Goal: Task Accomplishment & Management: Manage account settings

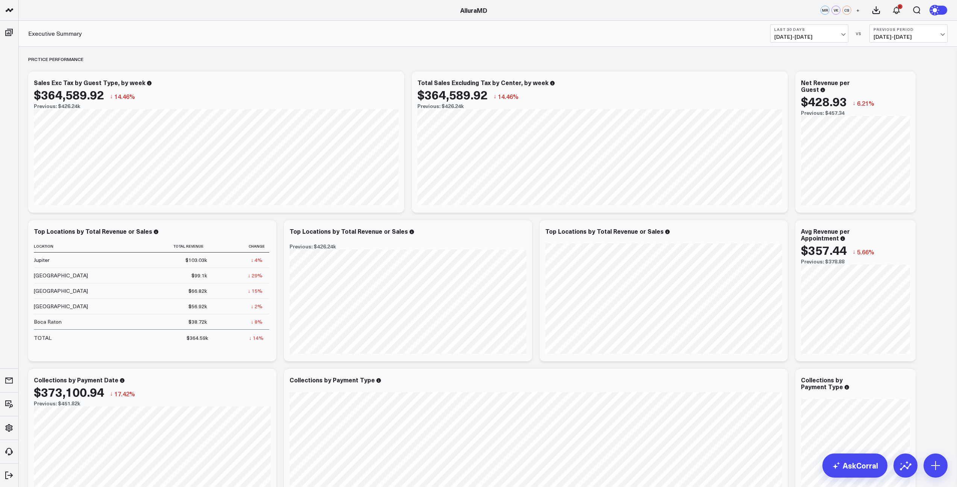
click at [842, 37] on span "[DATE] - [DATE]" at bounding box center [810, 37] width 70 height 6
click at [793, 193] on link "MTD" at bounding box center [809, 196] width 77 height 14
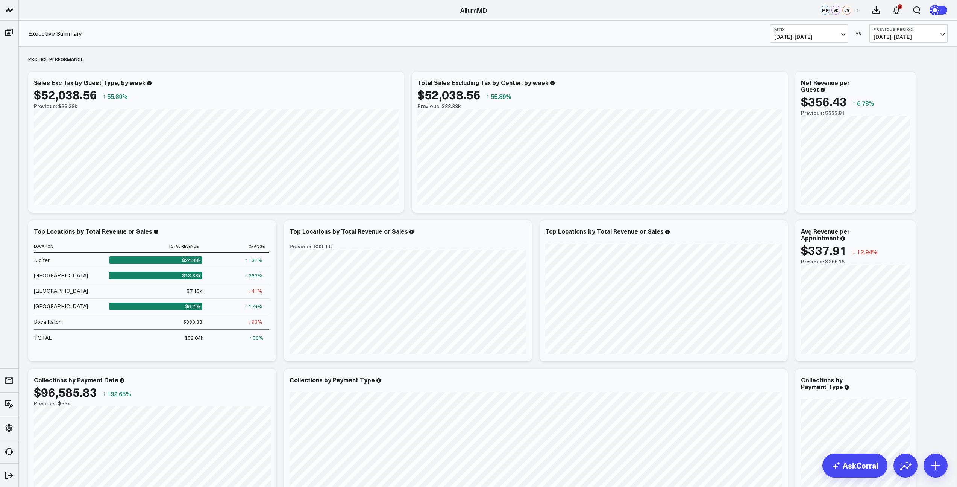
click at [935, 38] on span "[DATE] - [DATE]" at bounding box center [909, 37] width 70 height 6
click at [890, 64] on link "MoM" at bounding box center [908, 64] width 77 height 14
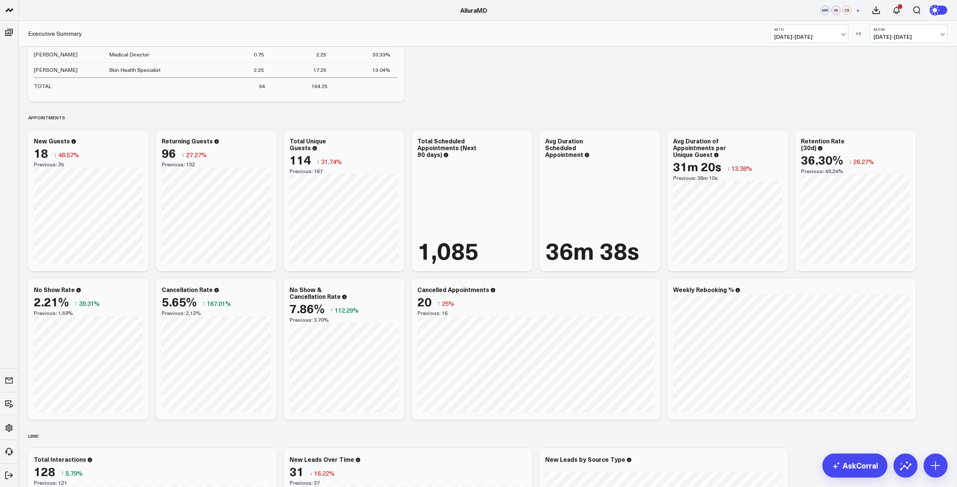
scroll to position [980, 0]
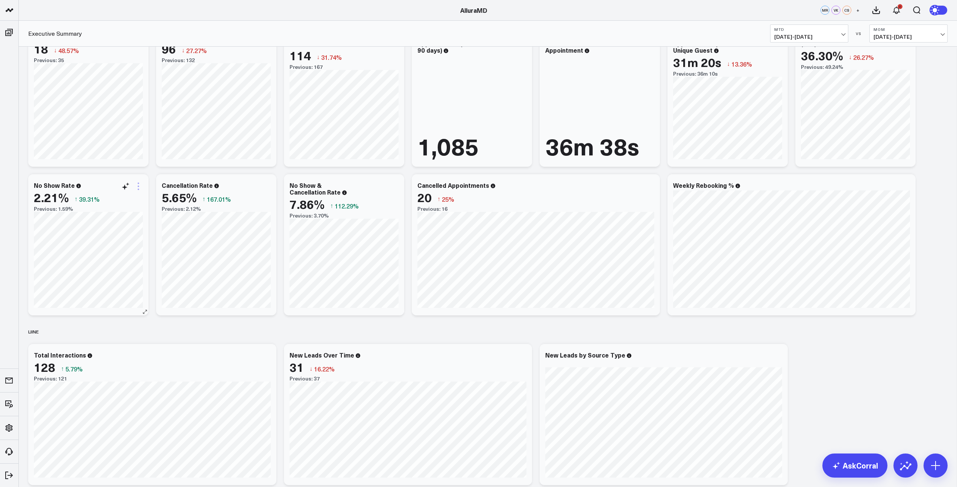
click at [138, 190] on icon at bounding box center [138, 186] width 9 height 9
click at [110, 347] on button "Edit Widget" at bounding box center [108, 345] width 55 height 7
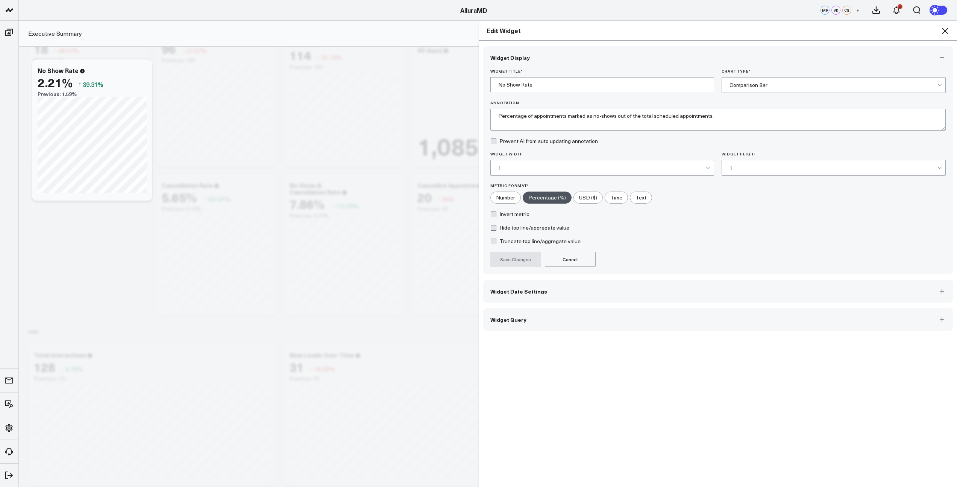
click at [491, 213] on label "Invert metric" at bounding box center [510, 214] width 39 height 6
click at [491, 213] on input "Invert metric" at bounding box center [494, 214] width 6 height 6
checkbox input "true"
click at [521, 259] on button "Save Changes" at bounding box center [516, 259] width 51 height 15
click at [943, 32] on icon at bounding box center [945, 30] width 9 height 9
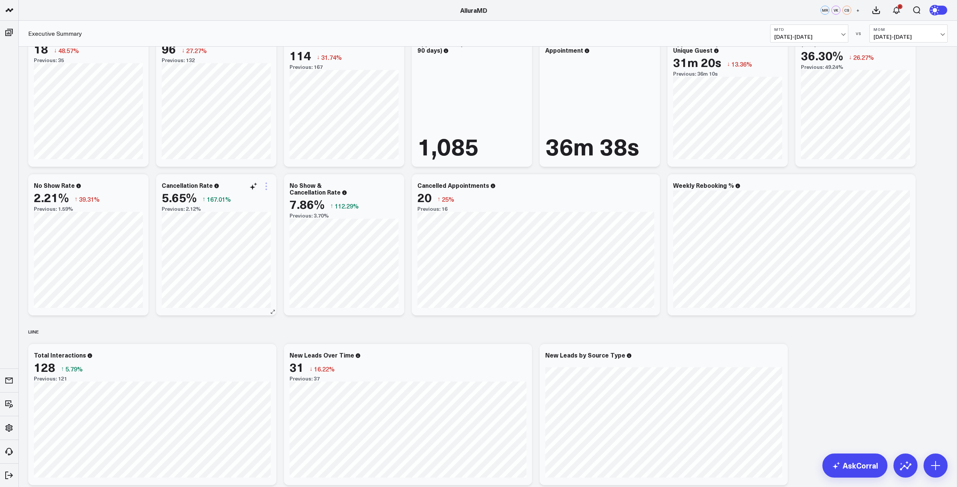
click at [267, 188] on icon at bounding box center [266, 186] width 9 height 9
click at [227, 346] on button "Edit Widget" at bounding box center [235, 345] width 55 height 7
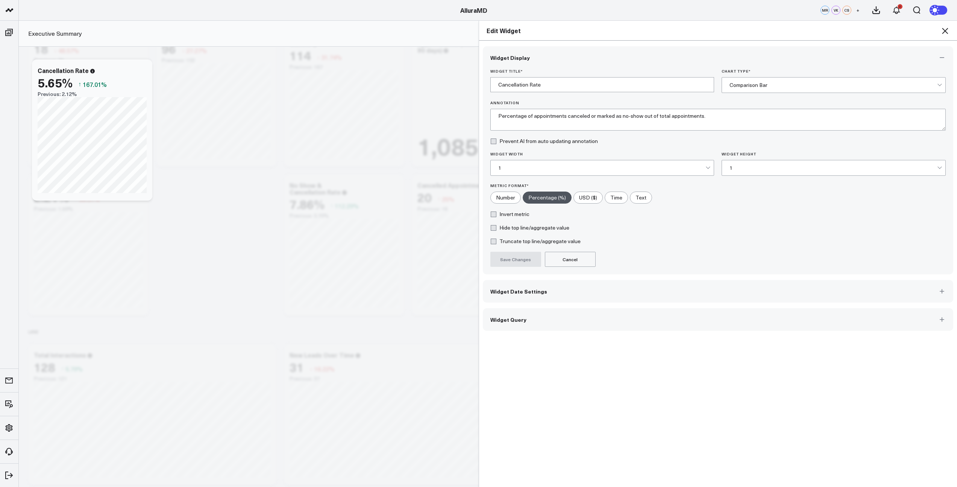
click at [514, 218] on form "Widget Title * Cancellation Rate Chart Type * Comparison Bar Annotation Percent…" at bounding box center [719, 168] width 456 height 198
click at [495, 215] on label "Invert metric" at bounding box center [510, 214] width 39 height 6
click at [495, 215] on input "Invert metric" at bounding box center [494, 214] width 6 height 6
checkbox input "true"
click at [524, 255] on button "Save Changes" at bounding box center [516, 259] width 51 height 15
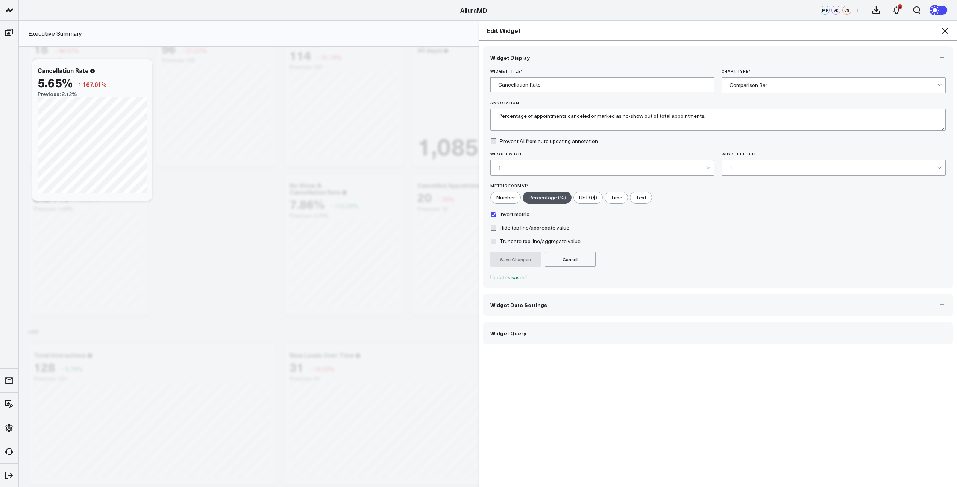
click at [946, 32] on icon at bounding box center [945, 30] width 9 height 9
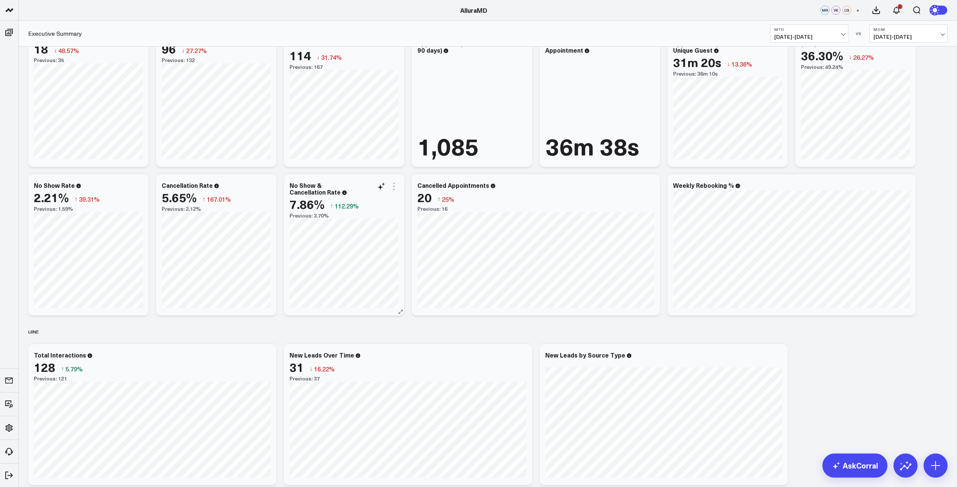
click at [394, 186] on icon at bounding box center [394, 186] width 2 height 2
click at [352, 345] on button "Edit Widget" at bounding box center [363, 345] width 55 height 7
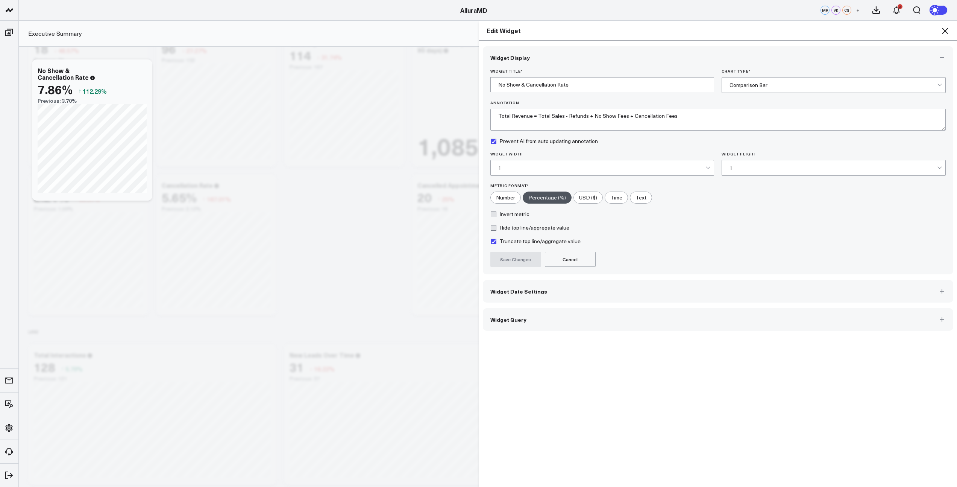
click at [492, 213] on label "Invert metric" at bounding box center [510, 214] width 39 height 6
click at [492, 213] on input "Invert metric" at bounding box center [494, 214] width 6 height 6
checkbox input "true"
click at [530, 261] on button "Save Changes" at bounding box center [516, 259] width 51 height 15
click at [946, 31] on icon at bounding box center [945, 30] width 9 height 9
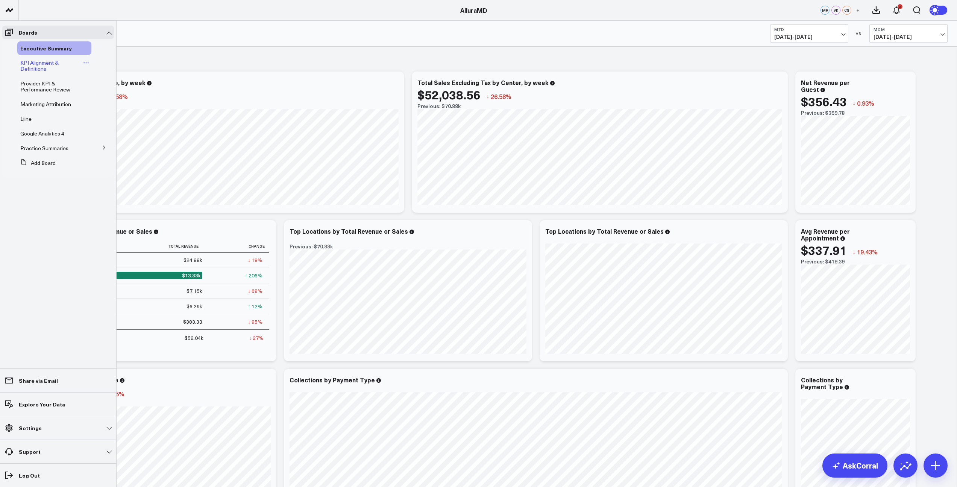
click at [36, 68] on span "KPI Alignment & Definitions" at bounding box center [39, 65] width 38 height 13
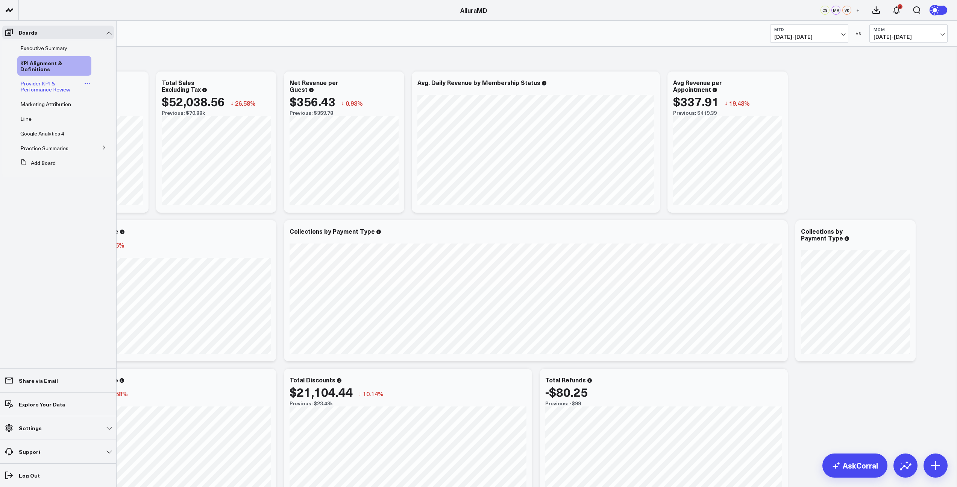
click at [40, 89] on span "Provider KPI & Performance Review" at bounding box center [45, 86] width 50 height 13
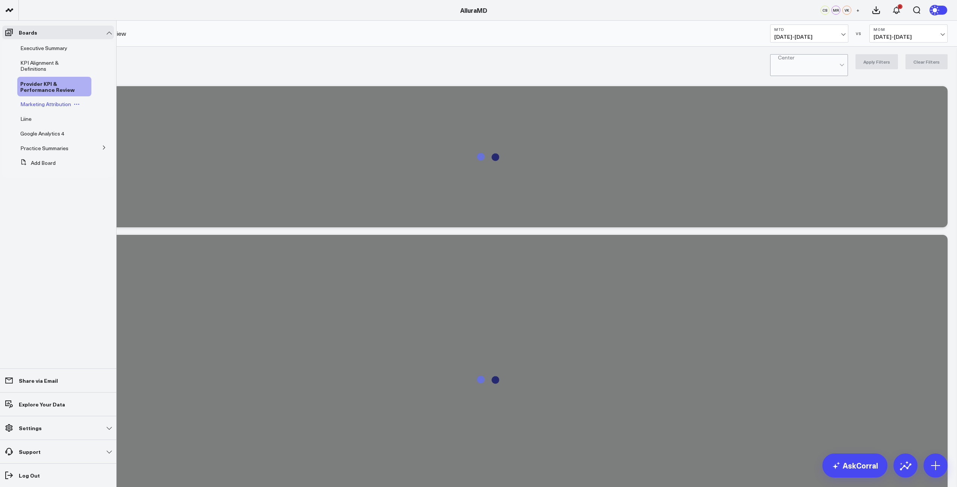
click at [41, 105] on span "Marketing Attribution" at bounding box center [45, 103] width 51 height 7
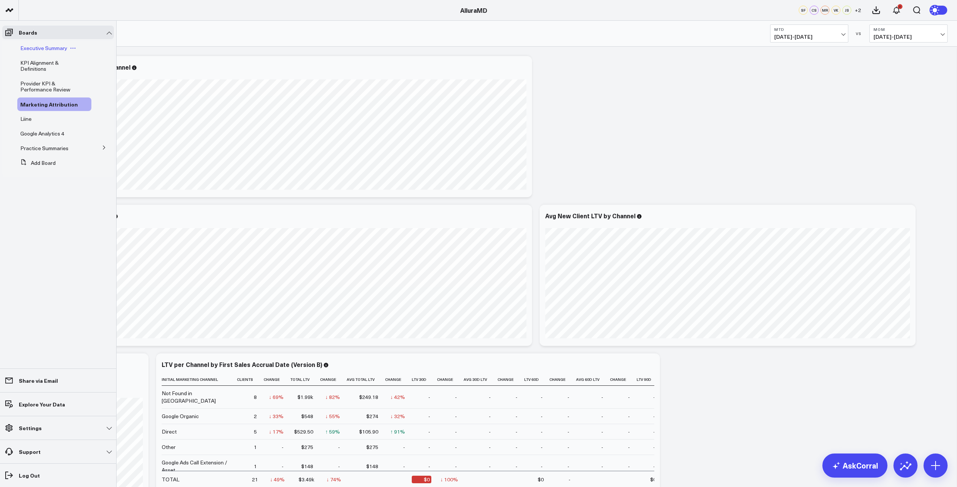
click at [33, 48] on span "Executive Summary" at bounding box center [43, 47] width 47 height 7
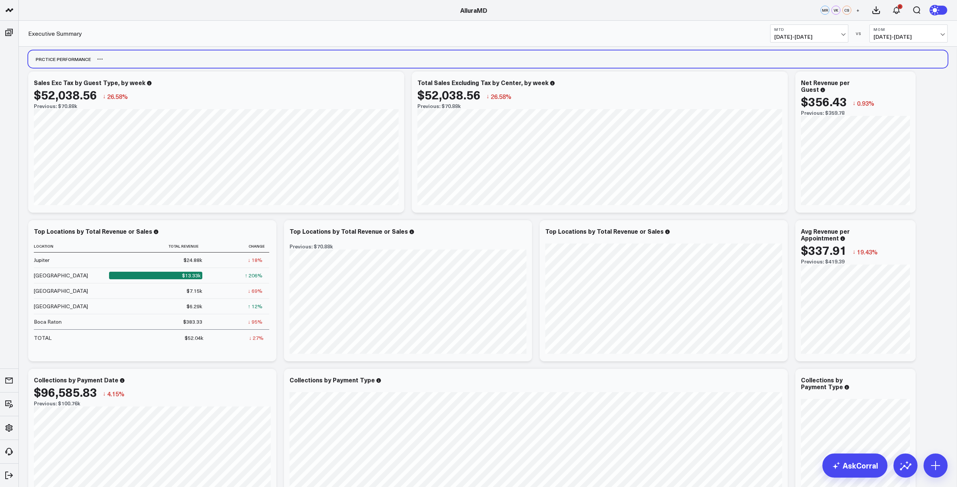
click at [167, 61] on div "PRCTICE PERFORMANCE" at bounding box center [488, 58] width 920 height 17
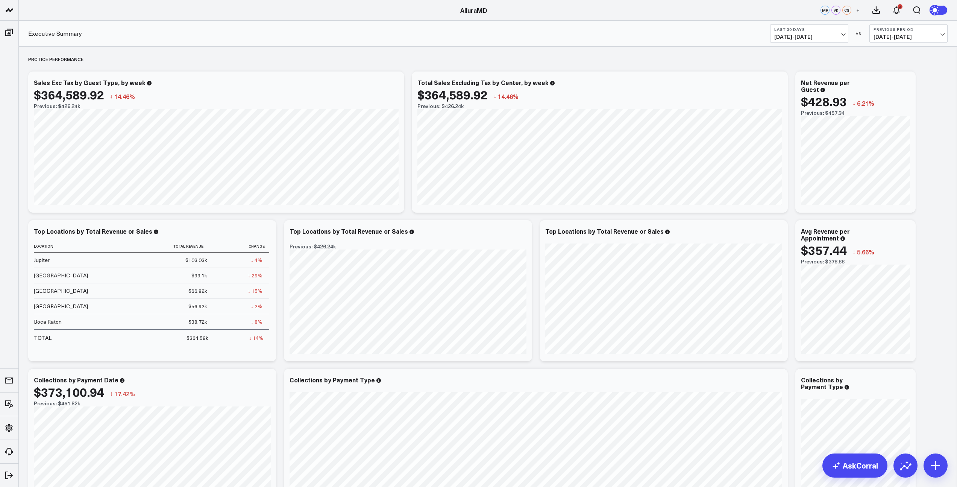
click at [840, 36] on span "[DATE] - [DATE]" at bounding box center [810, 37] width 70 height 6
click at [796, 195] on link "MTD" at bounding box center [809, 196] width 77 height 14
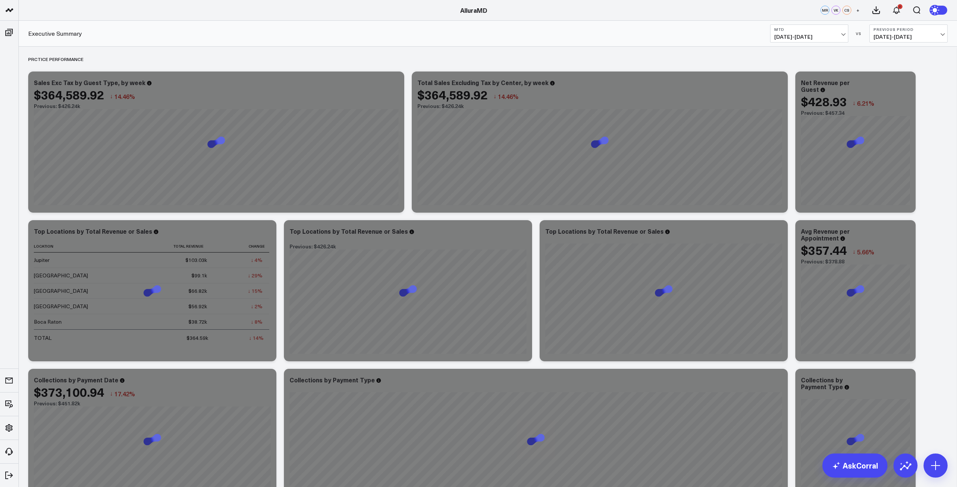
click at [904, 37] on span "[DATE] - [DATE]" at bounding box center [909, 37] width 70 height 6
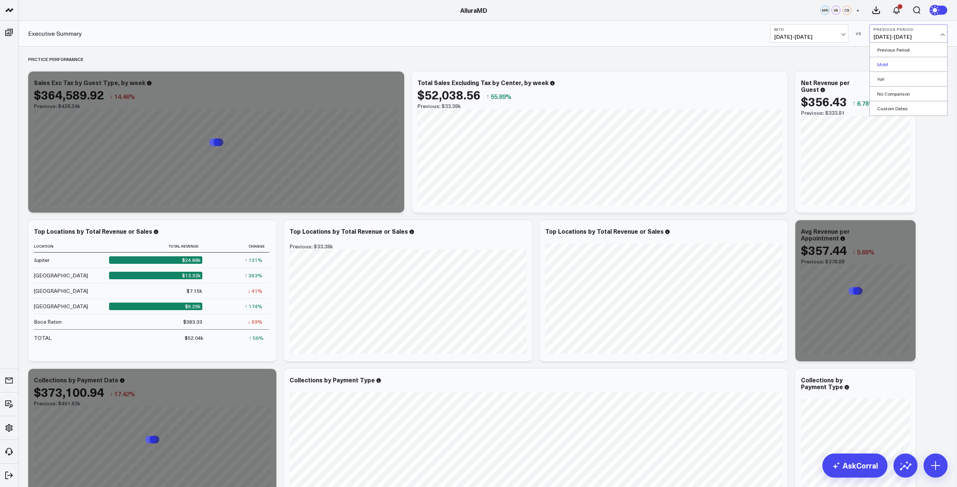
click at [890, 67] on link "MoM" at bounding box center [908, 64] width 77 height 14
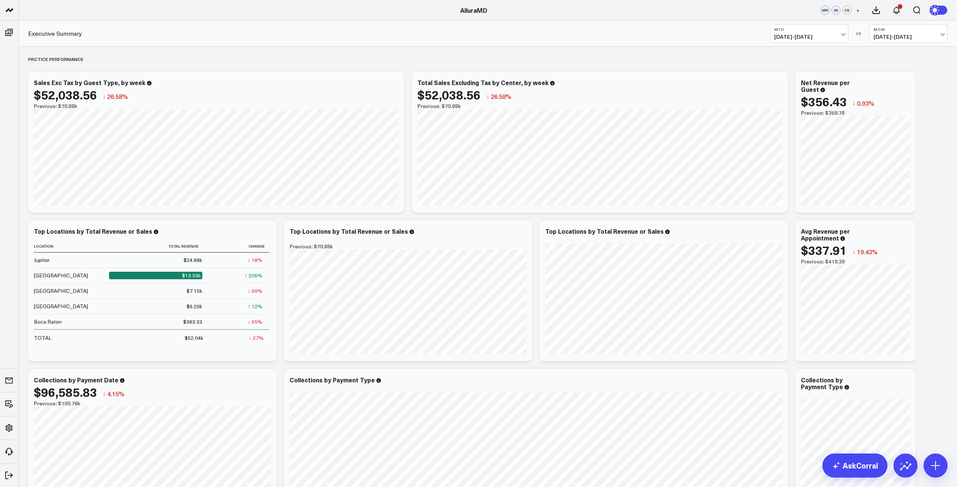
click at [712, 46] on div "Executive Summary MTD [DATE] - [DATE] VS MoM [DEMOGRAPHIC_DATA][DATE] - [DATE]" at bounding box center [488, 34] width 939 height 26
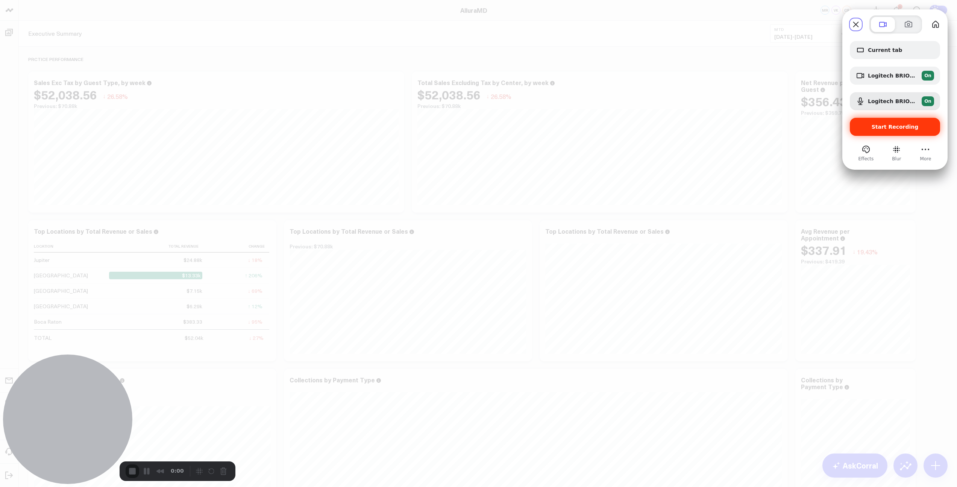
click at [895, 128] on span "Start Recording" at bounding box center [895, 127] width 47 height 6
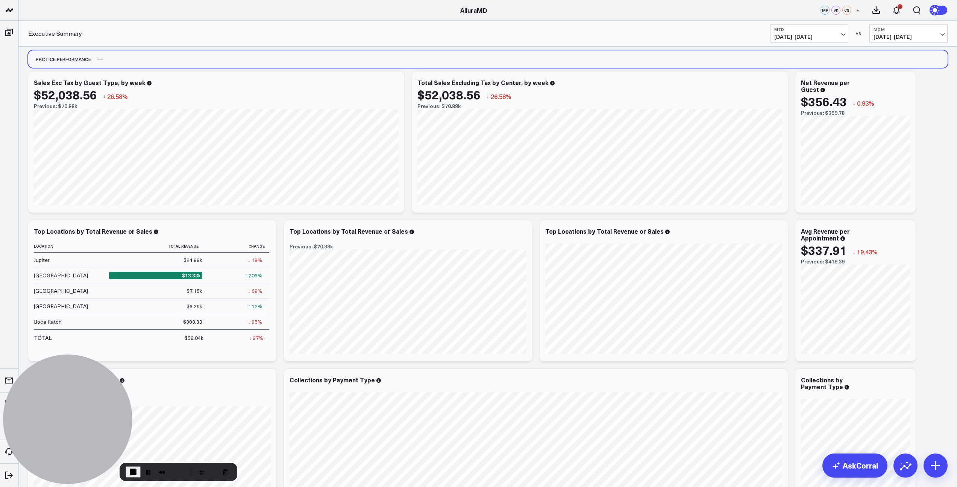
click at [212, 63] on div "PRCTICE PERFORMANCE" at bounding box center [488, 58] width 920 height 17
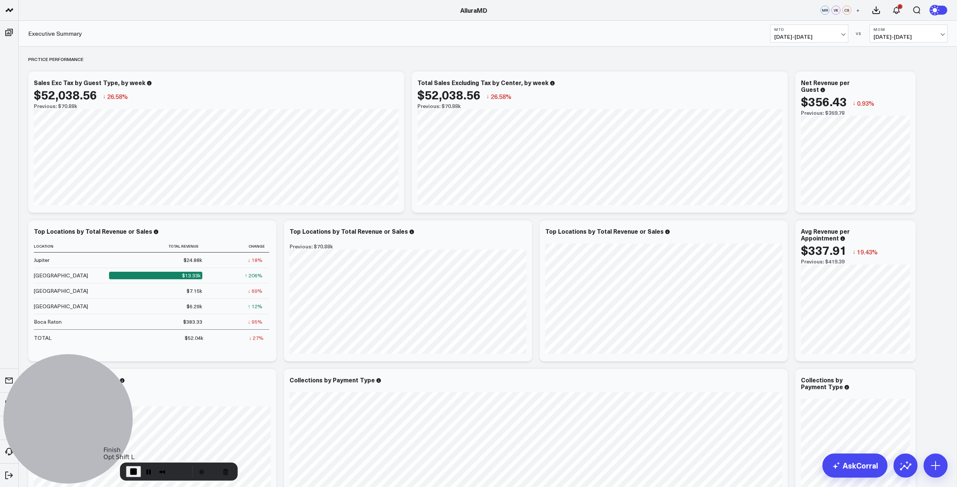
click at [130, 475] on span "End Recording" at bounding box center [133, 471] width 9 height 9
